Goal: Transaction & Acquisition: Subscribe to service/newsletter

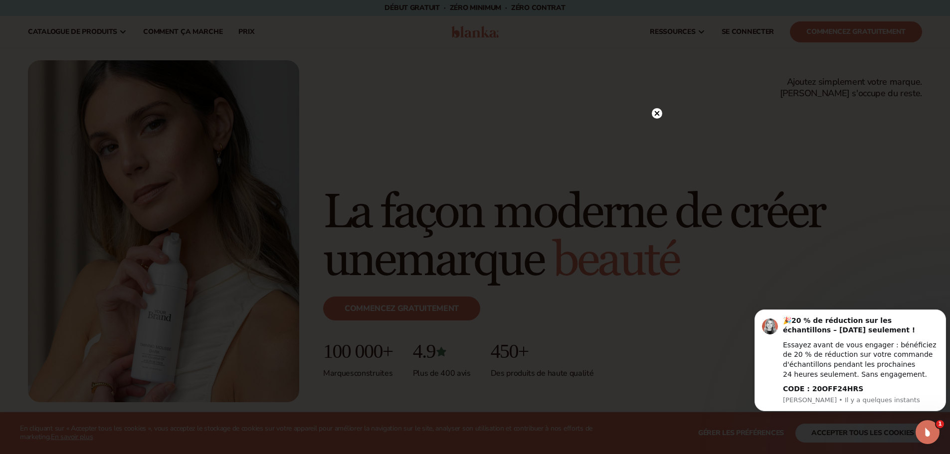
click at [656, 115] on icon at bounding box center [656, 113] width 5 height 5
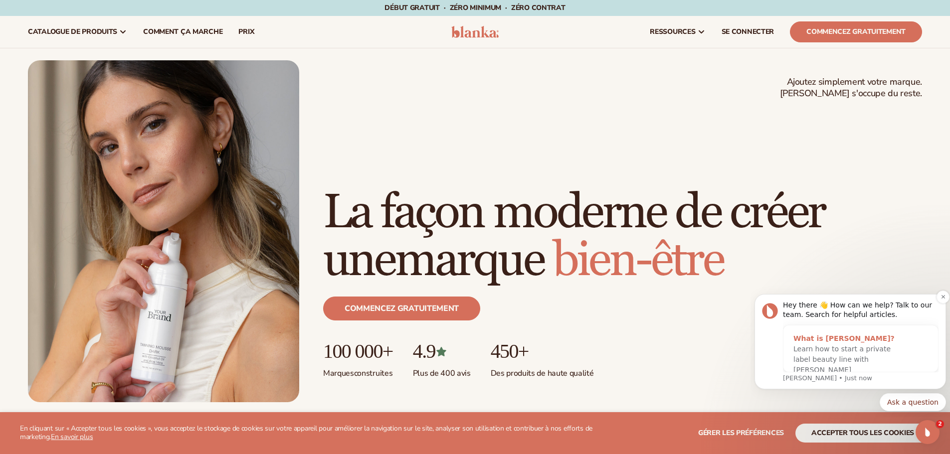
click at [827, 348] on span "Learn how to start a private label beauty line with Blanka" at bounding box center [841, 359] width 97 height 29
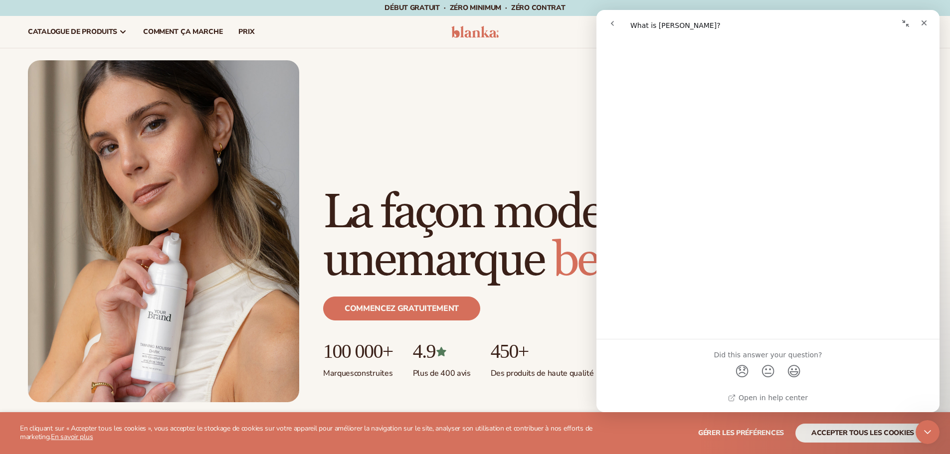
scroll to position [483, 0]
click at [924, 29] on div "Close" at bounding box center [924, 23] width 18 height 18
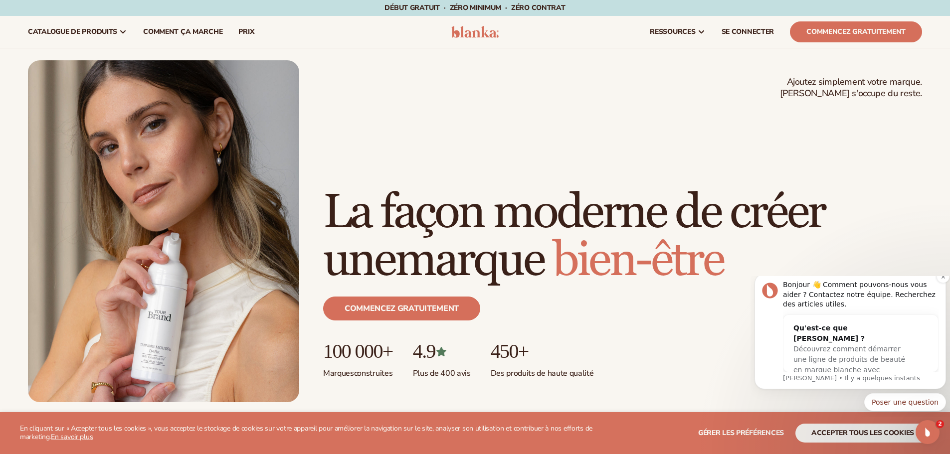
scroll to position [0, 0]
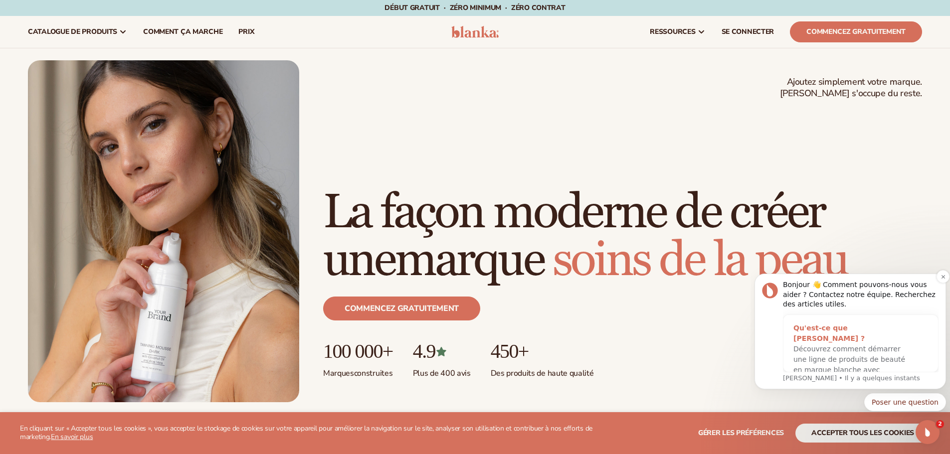
click at [849, 348] on font "Découvrez comment démarrer une ligne de produits de beauté en marque blanche av…" at bounding box center [849, 364] width 112 height 39
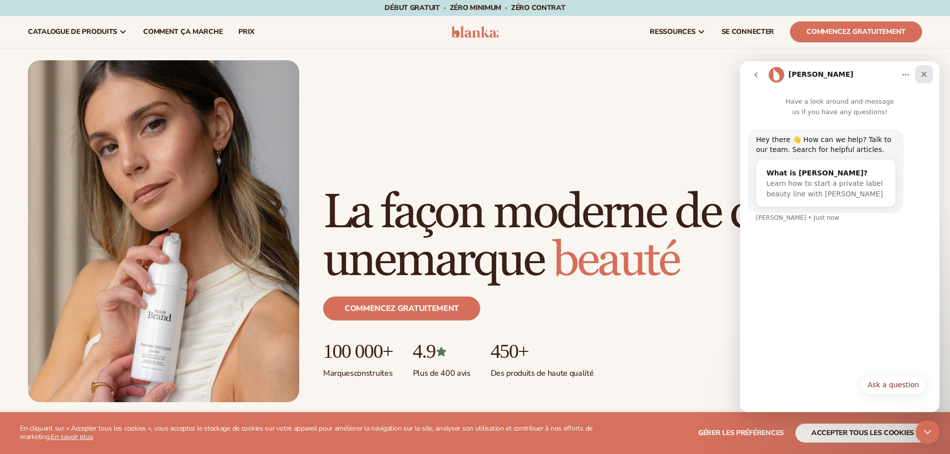
click at [928, 70] on div "Close" at bounding box center [924, 74] width 18 height 18
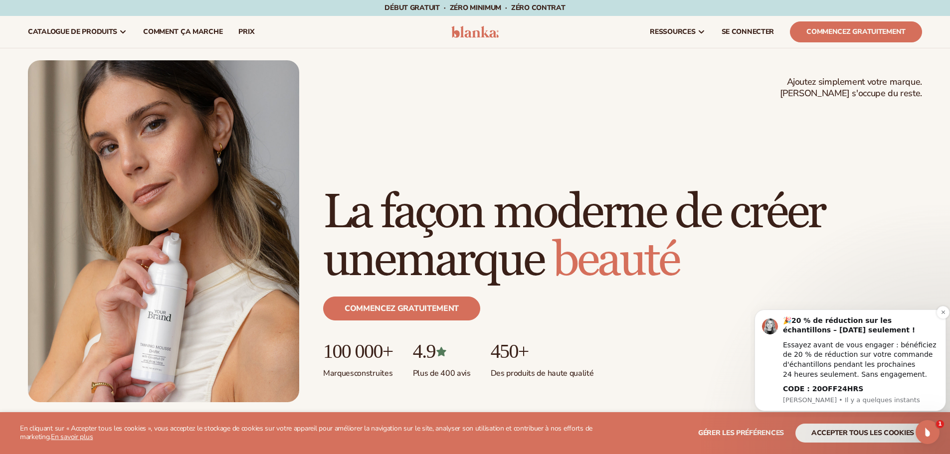
click at [824, 347] on font "Essayez avant de vous engager : bénéficiez de 20 % de réduction sur votre comma…" at bounding box center [860, 359] width 154 height 37
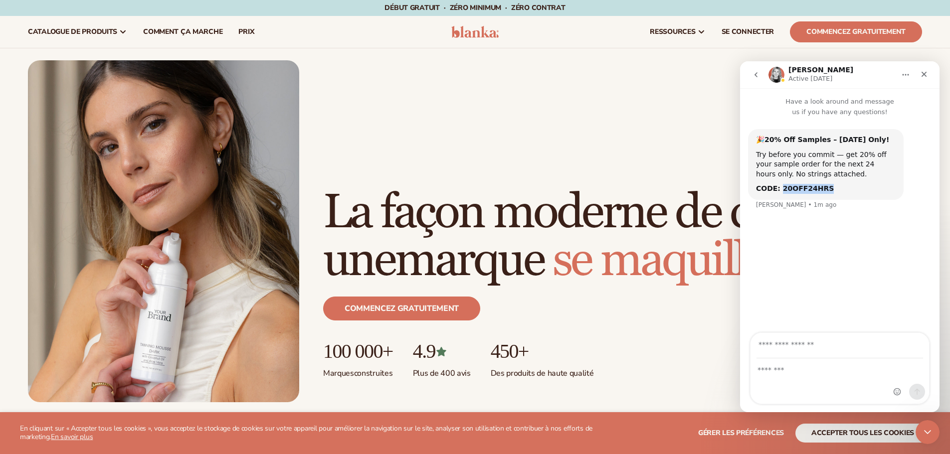
drag, startPoint x: 823, startPoint y: 189, endPoint x: 779, endPoint y: 192, distance: 43.5
click at [779, 192] on div "CODE: 20OFF24HRS" at bounding box center [826, 189] width 140 height 10
copy b "20OFF24HRS"
click at [926, 72] on icon "Close" at bounding box center [924, 74] width 8 height 8
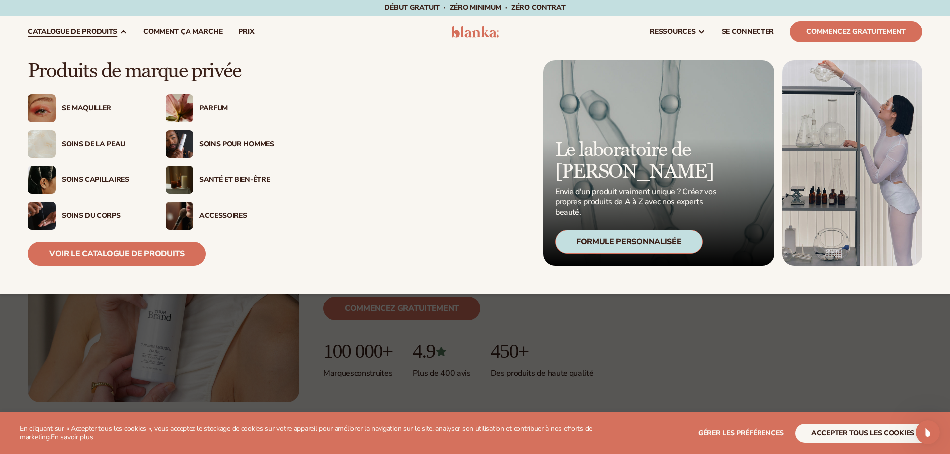
click at [183, 173] on img at bounding box center [180, 180] width 28 height 28
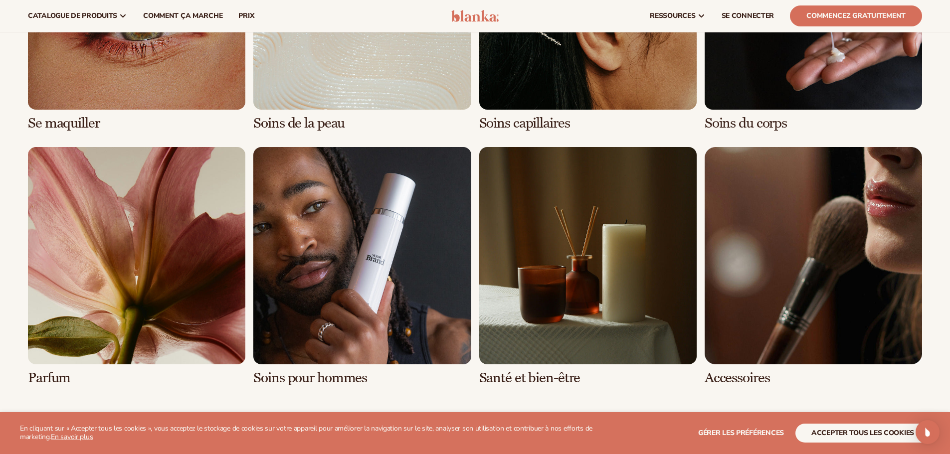
scroll to position [698, 0]
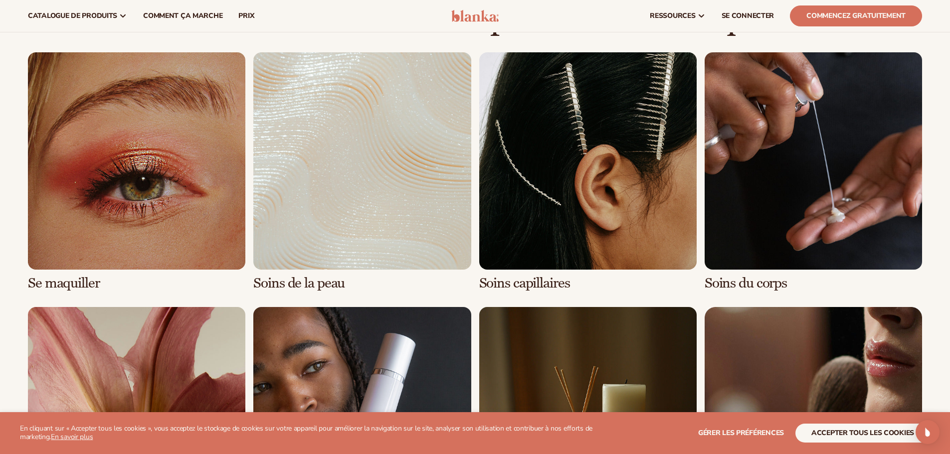
click at [288, 226] on link "2 / 8" at bounding box center [361, 171] width 217 height 239
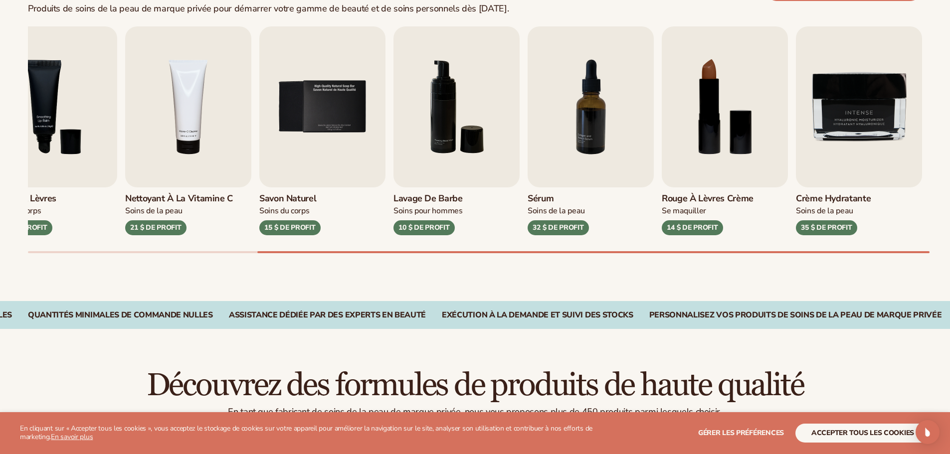
scroll to position [349, 0]
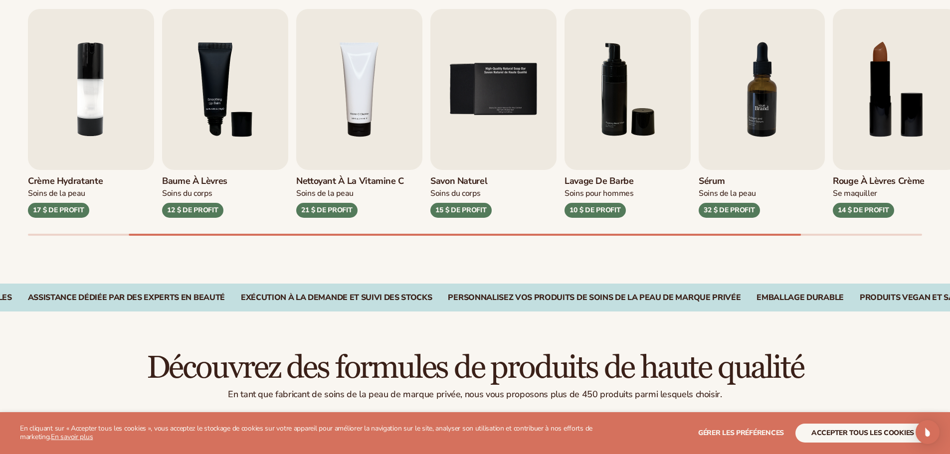
click at [763, 107] on img "7 / 9" at bounding box center [762, 89] width 126 height 161
click at [732, 172] on div "Sérum Soins de la peau 32 $ DE PROFIT" at bounding box center [762, 194] width 126 height 48
click at [743, 122] on img "7 / 9" at bounding box center [762, 89] width 126 height 161
click at [728, 208] on font "32 $ DE PROFIT" at bounding box center [729, 209] width 51 height 9
click at [741, 112] on img "7 / 9" at bounding box center [762, 89] width 126 height 161
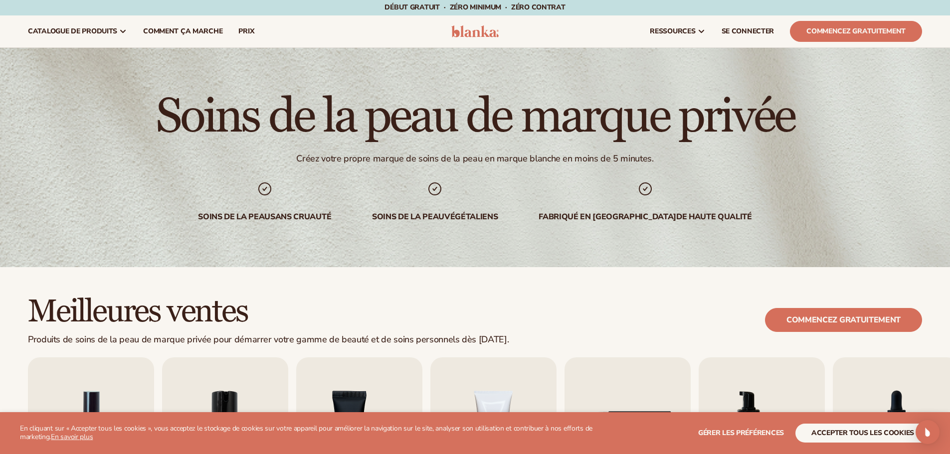
scroll to position [0, 0]
click at [852, 318] on font "Commencez gratuitement" at bounding box center [843, 320] width 114 height 11
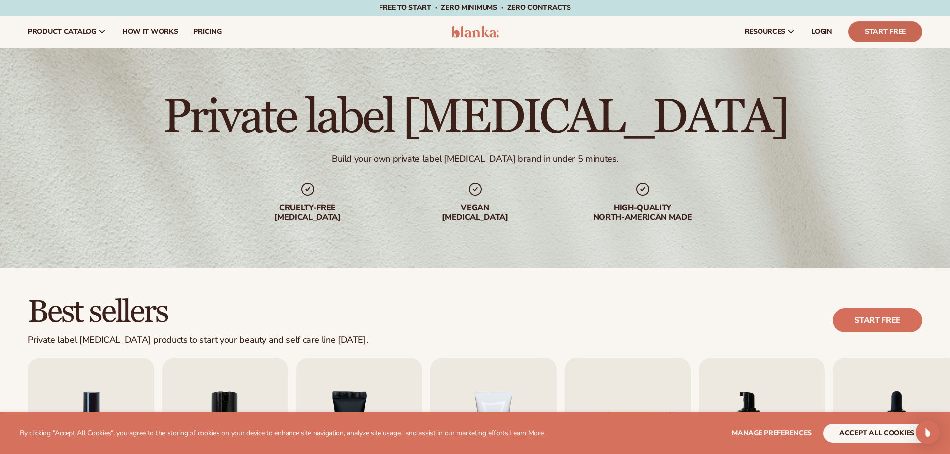
click at [886, 30] on link "Start Free" at bounding box center [885, 31] width 74 height 21
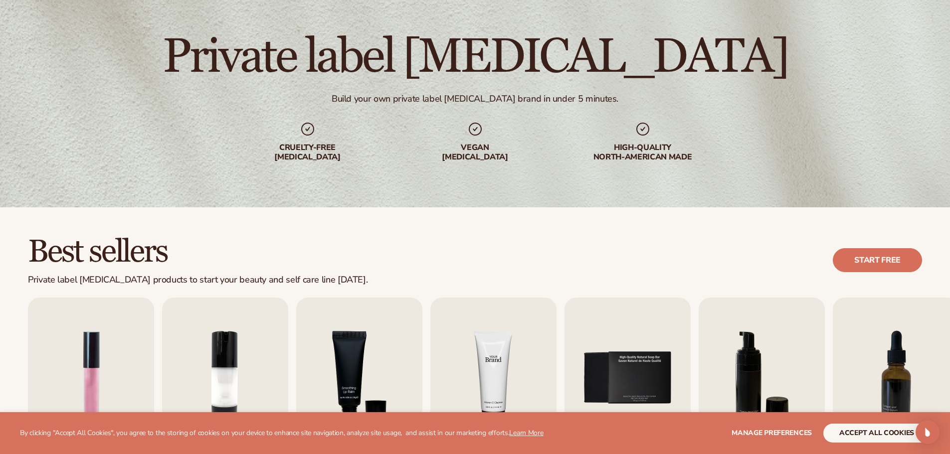
scroll to position [150, 0]
